Goal: Navigation & Orientation: Understand site structure

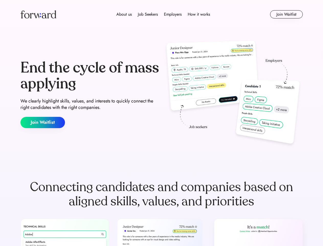
click at [162, 123] on div "End the cycle of mass applying We clearly highlight skills, values, and interes…" at bounding box center [161, 94] width 283 height 110
click at [162, 14] on div "About us Job Seekers Employers How it works" at bounding box center [163, 14] width 202 height 6
click at [38, 14] on img at bounding box center [38, 14] width 36 height 8
click at [163, 14] on div "About us Job Seekers Employers How it works" at bounding box center [163, 14] width 202 height 6
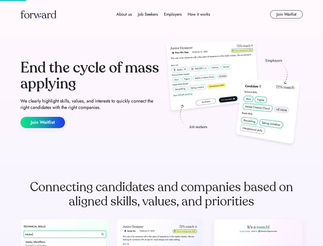
click at [124, 14] on div "About us" at bounding box center [123, 14] width 15 height 6
click at [148, 14] on div "Job Seekers" at bounding box center [148, 14] width 20 height 6
click at [173, 14] on div "Employers" at bounding box center [173, 14] width 18 height 6
click at [199, 14] on div "How it works" at bounding box center [199, 14] width 22 height 6
click at [286, 14] on button "Join Waitlist" at bounding box center [286, 14] width 33 height 8
